Goal: Check status: Check status

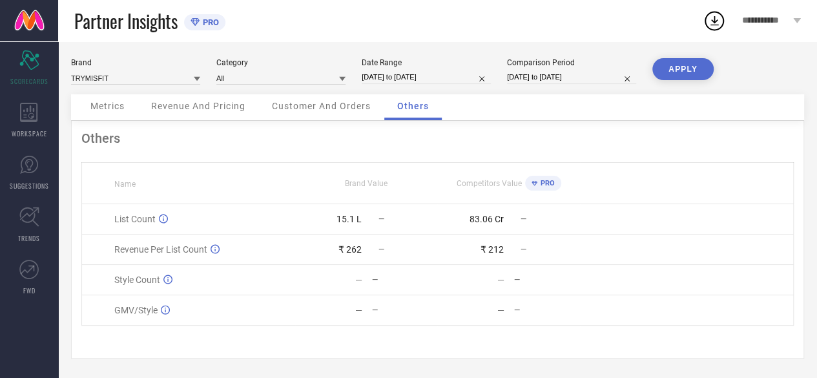
scroll to position [4, 0]
click at [307, 104] on span "Customer And Orders" at bounding box center [321, 106] width 99 height 10
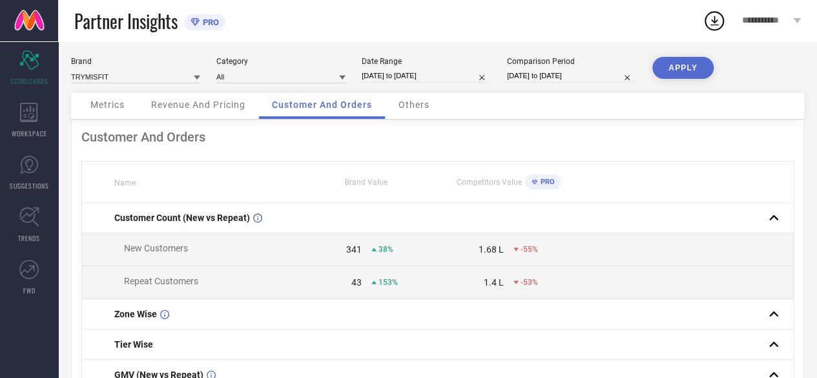
click at [548, 73] on input "[DATE] to [DATE]" at bounding box center [571, 76] width 129 height 14
select select "7"
select select "2024"
select select "8"
select select "2024"
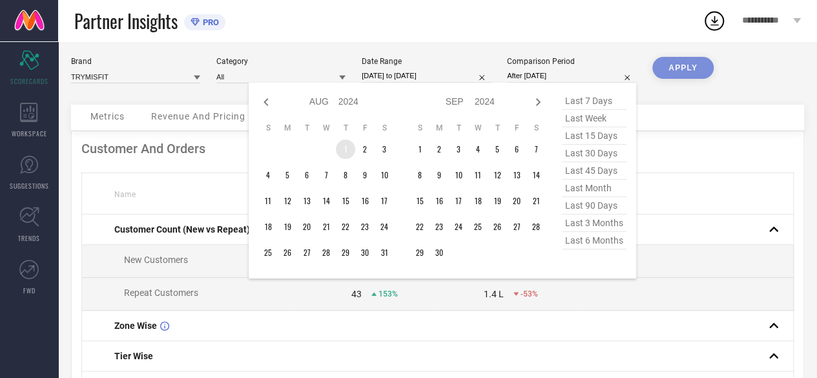
click at [346, 145] on td "1" at bounding box center [345, 149] width 19 height 19
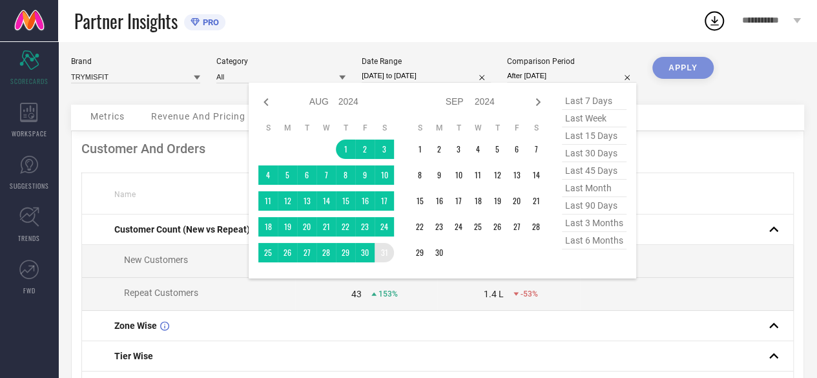
type input "[DATE] to [DATE]"
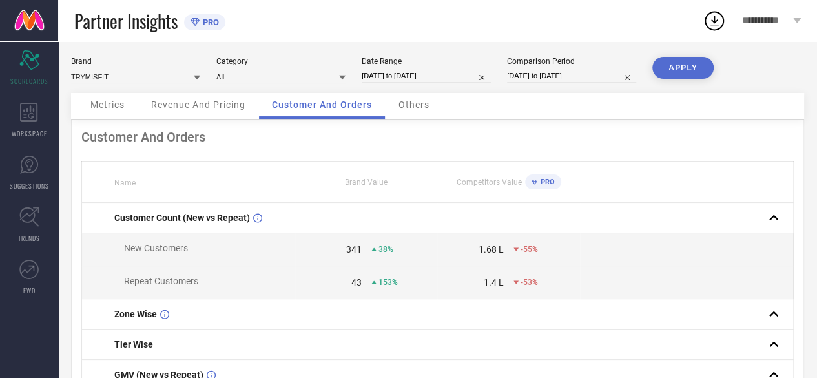
click at [678, 65] on button "APPLY" at bounding box center [682, 68] width 61 height 22
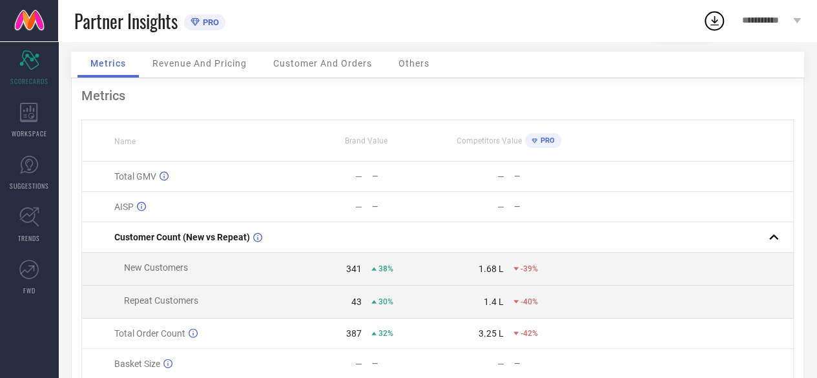
scroll to position [0, 0]
